Goal: Transaction & Acquisition: Purchase product/service

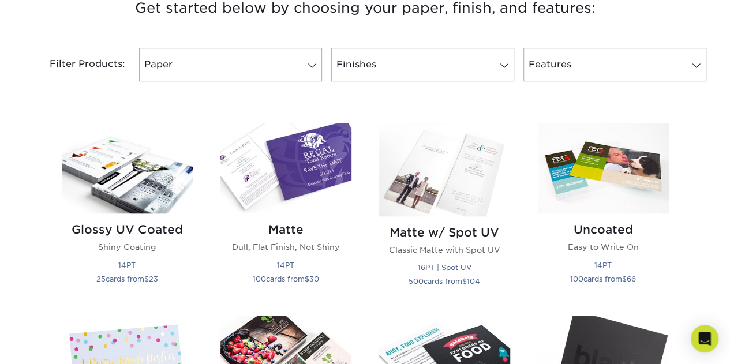
scroll to position [461, 0]
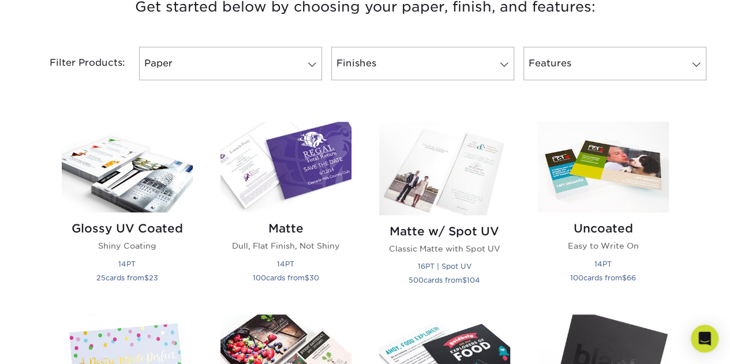
click at [299, 197] on img at bounding box center [285, 167] width 131 height 91
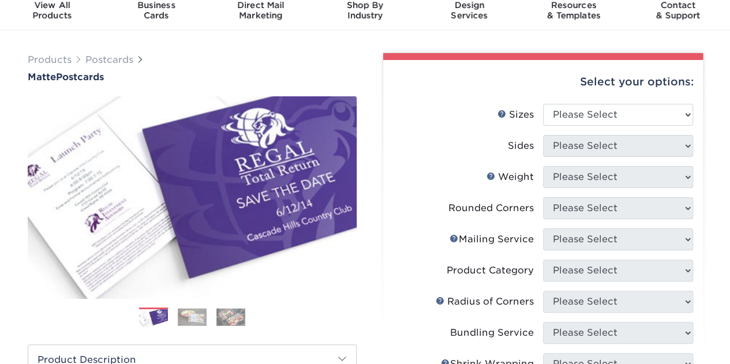
scroll to position [46, 0]
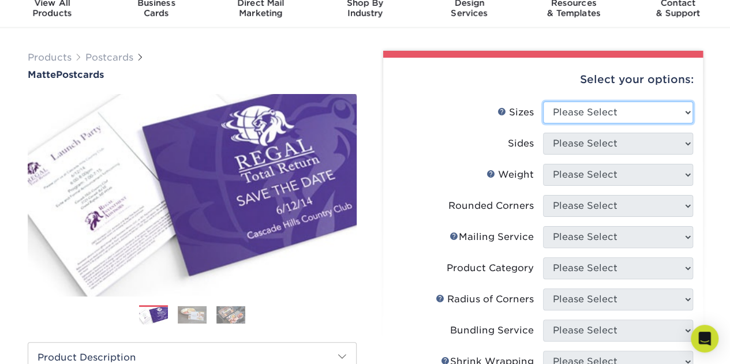
click at [610, 108] on select "Please Select 1.5" x 7" 2" x 4" 2" x 6" 2" x 7" 2" x 8" 2.12" x 5.5" 2.125" x 5…" at bounding box center [618, 113] width 150 height 22
select select "4.00x6.00"
click at [543, 102] on select "Please Select 1.5" x 7" 2" x 4" 2" x 6" 2" x 7" 2" x 8" 2.12" x 5.5" 2.125" x 5…" at bounding box center [618, 113] width 150 height 22
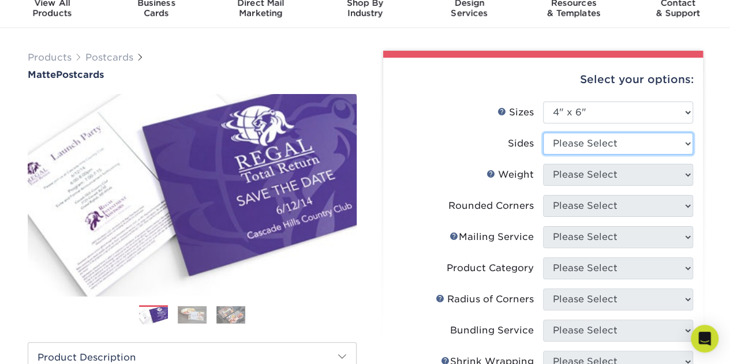
click at [611, 148] on select "Please Select Print Both Sides Print Front Only" at bounding box center [618, 144] width 150 height 22
click at [543, 133] on select "Please Select Print Both Sides Print Front Only" at bounding box center [618, 144] width 150 height 22
click at [608, 152] on select "Please Select Print Both Sides Print Front Only" at bounding box center [618, 144] width 150 height 22
select select "13abbda7-1d64-4f25-8bb2-c179b224825d"
click at [543, 133] on select "Please Select Print Both Sides Print Front Only" at bounding box center [618, 144] width 150 height 22
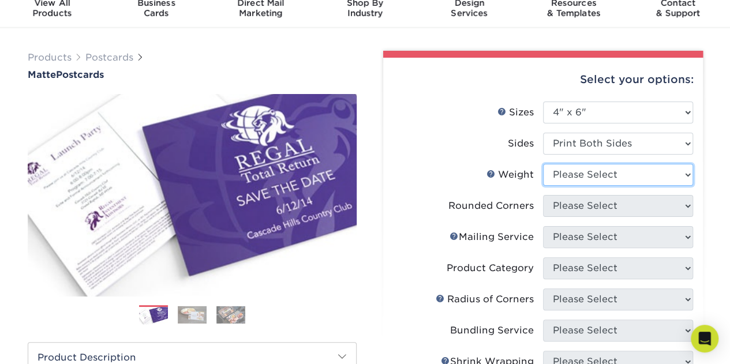
click at [592, 175] on select "Please Select 16PT 14PT" at bounding box center [618, 175] width 150 height 22
select select "14PT"
click at [543, 164] on select "Please Select 16PT 14PT" at bounding box center [618, 175] width 150 height 22
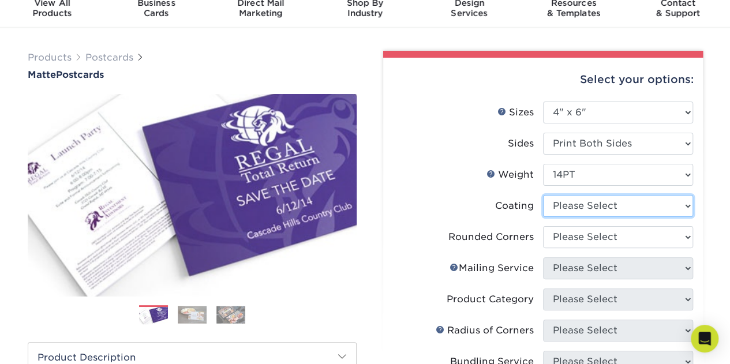
click at [589, 209] on select at bounding box center [618, 206] width 150 height 22
select select "121bb7b5-3b4d-429f-bd8d-bbf80e953313"
click at [543, 195] on select at bounding box center [618, 206] width 150 height 22
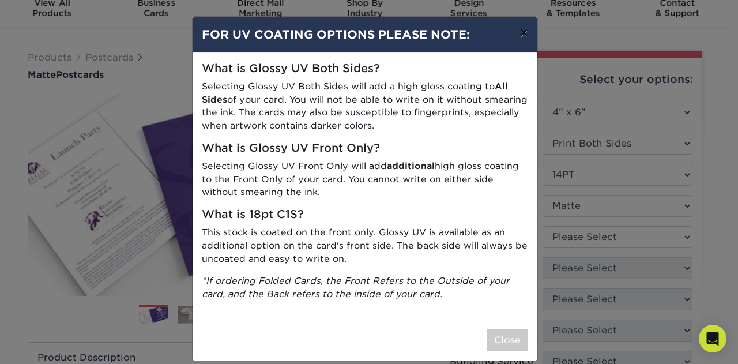
click at [519, 37] on button "×" at bounding box center [524, 33] width 27 height 32
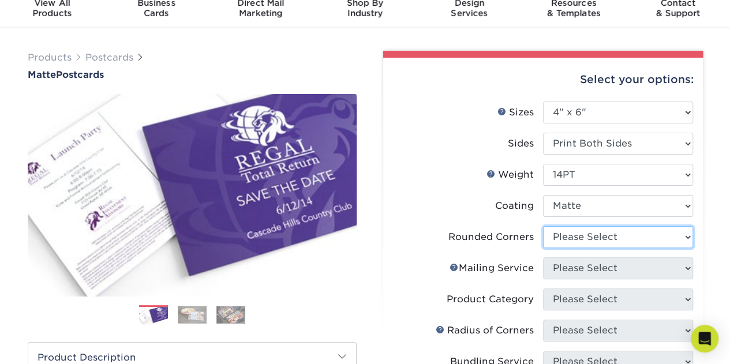
click at [587, 246] on select "Please Select Yes - Round 4 Corners No" at bounding box center [618, 237] width 150 height 22
select select "0"
click at [543, 226] on select "Please Select Yes - Round 4 Corners No" at bounding box center [618, 237] width 150 height 22
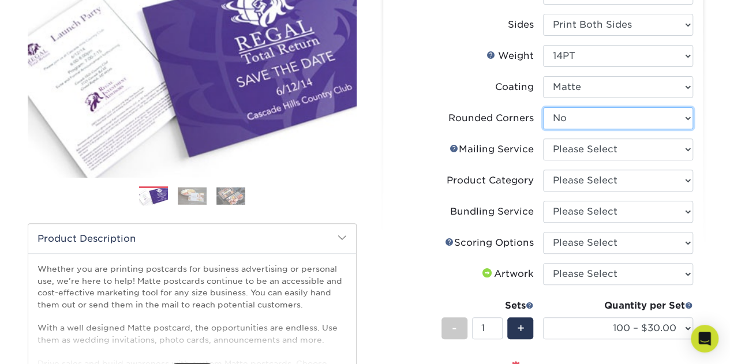
scroll to position [166, 0]
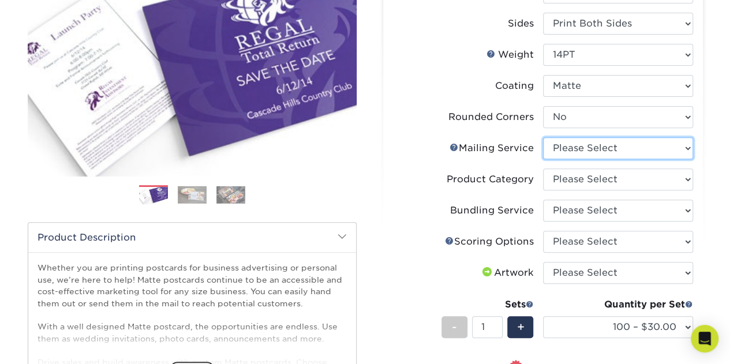
click at [611, 148] on select "Please Select No Direct Mailing Service No, I will mail/stamp/imprint Direct Ma…" at bounding box center [618, 148] width 150 height 22
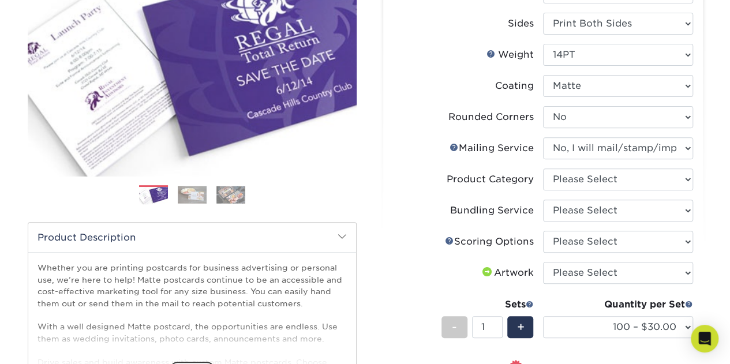
click at [543, 137] on select "Please Select No Direct Mailing Service No, I will mail/stamp/imprint Direct Ma…" at bounding box center [618, 148] width 150 height 22
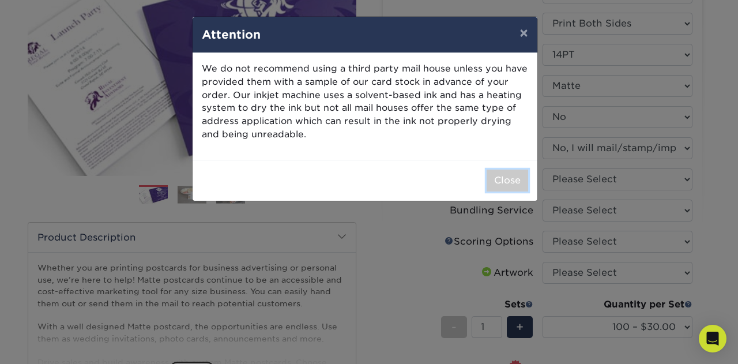
click at [498, 183] on button "Close" at bounding box center [508, 181] width 42 height 22
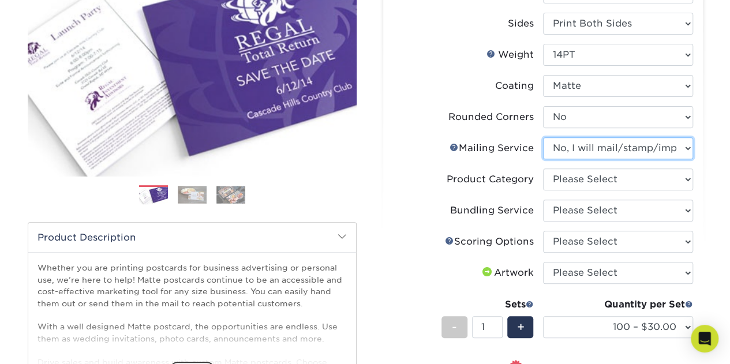
click at [585, 145] on select "Please Select No Direct Mailing Service No, I will mail/stamp/imprint Direct Ma…" at bounding box center [618, 148] width 150 height 22
click at [585, 147] on select "Please Select No Direct Mailing Service No, I will mail/stamp/imprint Direct Ma…" at bounding box center [618, 148] width 150 height 22
select select "3e5e9bdd-d78a-4c28-a41d-fe1407925ca6"
click at [543, 137] on select "Please Select No Direct Mailing Service No, I will mail/stamp/imprint Direct Ma…" at bounding box center [618, 148] width 150 height 22
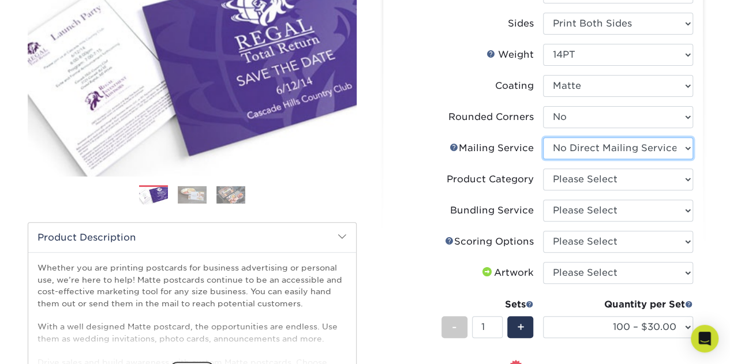
click at [586, 155] on select "Please Select No Direct Mailing Service No, I will mail/stamp/imprint Direct Ma…" at bounding box center [618, 148] width 150 height 22
click at [543, 137] on select "Please Select No Direct Mailing Service No, I will mail/stamp/imprint Direct Ma…" at bounding box center [618, 148] width 150 height 22
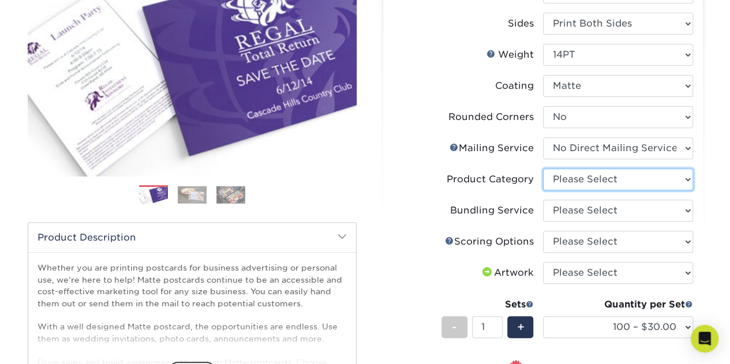
click at [580, 184] on select "Please Select Postcards" at bounding box center [618, 179] width 150 height 22
select select "9b7272e0-d6c8-4c3c-8e97-d3a1bcdab858"
click at [543, 168] on select "Please Select Postcards" at bounding box center [618, 179] width 150 height 22
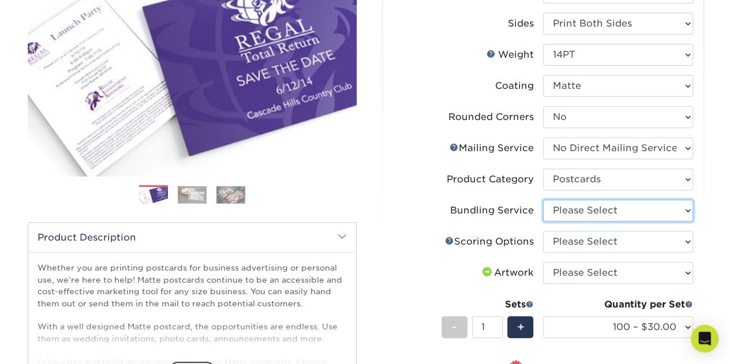
click at [575, 214] on select "Please Select No Bundling Services Yes, Bundles of 50 (+2 Days) Yes, Bundles of…" at bounding box center [618, 211] width 150 height 22
select select "58689abb-25c0-461c-a4c3-a80b627d6649"
click at [543, 200] on select "Please Select No Bundling Services Yes, Bundles of 50 (+2 Days) Yes, Bundles of…" at bounding box center [618, 211] width 150 height 22
click at [588, 213] on select "Please Select No Bundling Services Yes, Bundles of 50 (+2 Days) Yes, Bundles of…" at bounding box center [618, 211] width 150 height 22
click at [722, 235] on div "Products Postcards Matte Postcards Next $" at bounding box center [365, 260] width 730 height 704
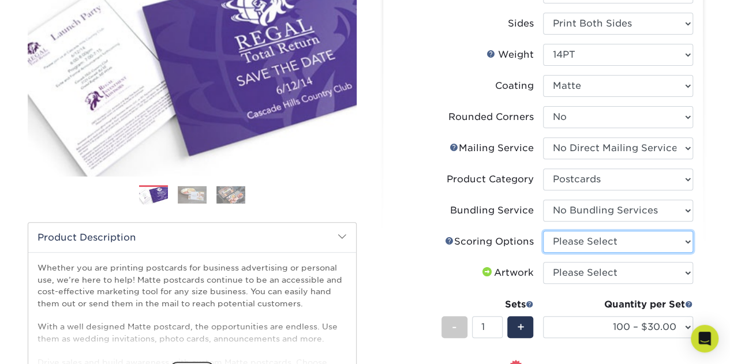
click at [660, 240] on select "Please Select No Scoring One Score" at bounding box center [618, 242] width 150 height 22
select select "16ebe401-5398-422d-8cb0-f3adbb82deb5"
click at [543, 231] on select "Please Select No Scoring One Score" at bounding box center [618, 242] width 150 height 22
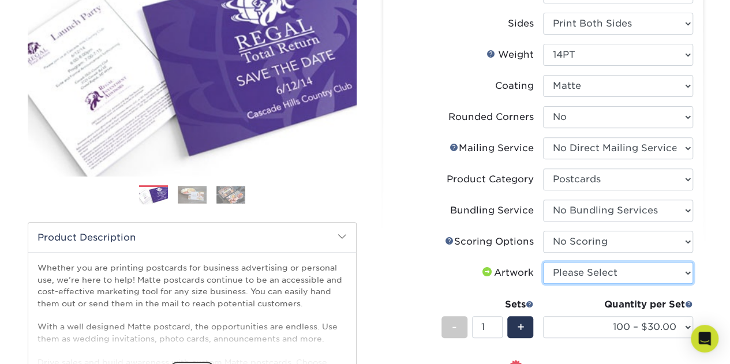
click at [643, 271] on select "Please Select I will upload files I need a design - $150" at bounding box center [618, 273] width 150 height 22
select select "upload"
click at [543, 262] on select "Please Select I will upload files I need a design - $150" at bounding box center [618, 273] width 150 height 22
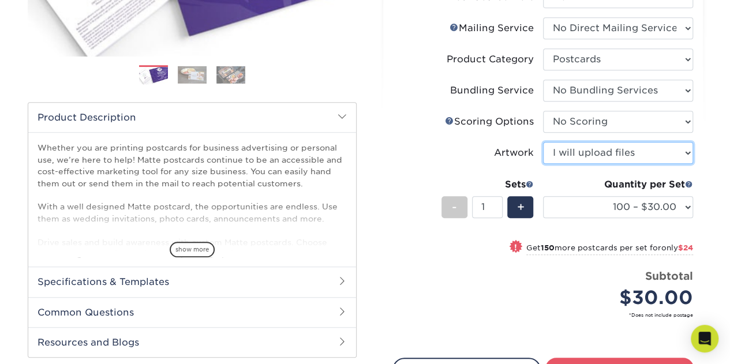
scroll to position [298, 0]
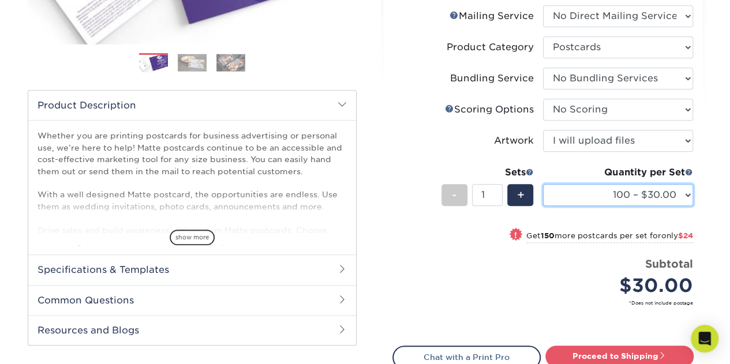
click at [686, 192] on select "100 – $30.00 250 – $54.00 500 – $64.00 1000 – $73.00 2500 – $149.00 5000 – $222…" at bounding box center [618, 195] width 150 height 22
click at [543, 184] on select "100 – $30.00 250 – $54.00 500 – $64.00 1000 – $73.00 2500 – $149.00 5000 – $222…" at bounding box center [618, 195] width 150 height 22
click at [508, 237] on span "!" at bounding box center [509, 235] width 3 height 12
select select "2500 – $149.00"
